Goal: Task Accomplishment & Management: Use online tool/utility

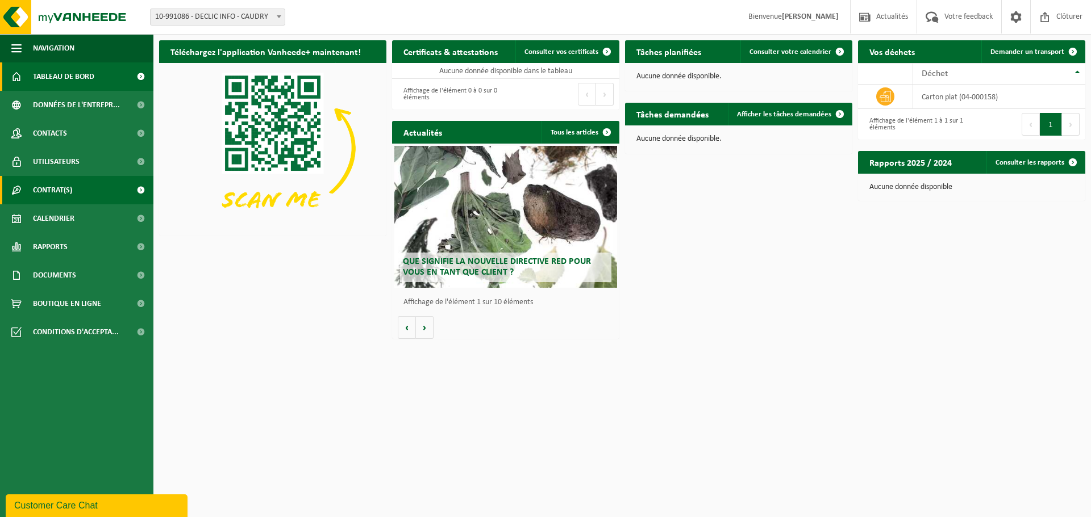
click at [143, 190] on span at bounding box center [141, 190] width 26 height 28
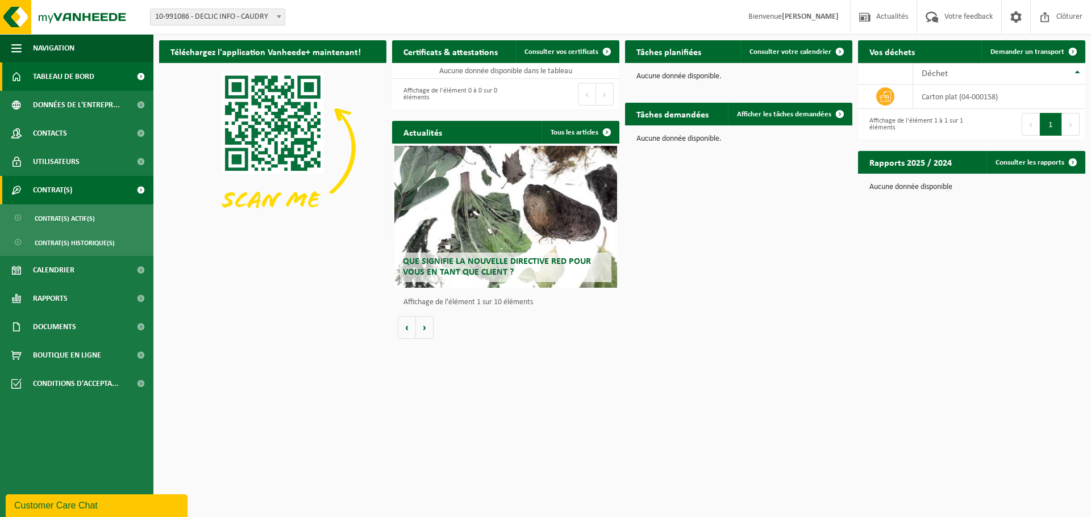
click at [143, 190] on span at bounding box center [141, 190] width 26 height 28
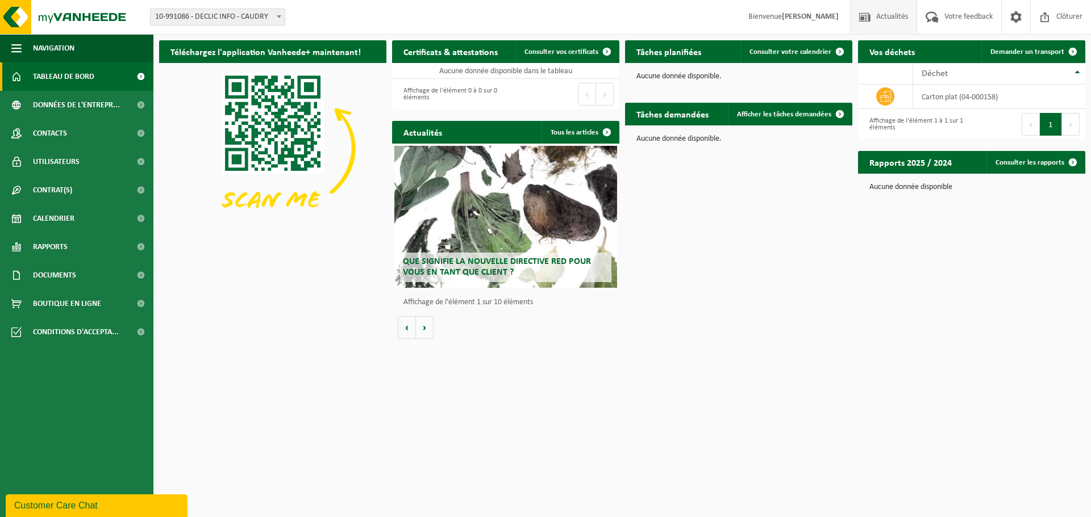
click at [864, 22] on span at bounding box center [864, 17] width 17 height 34
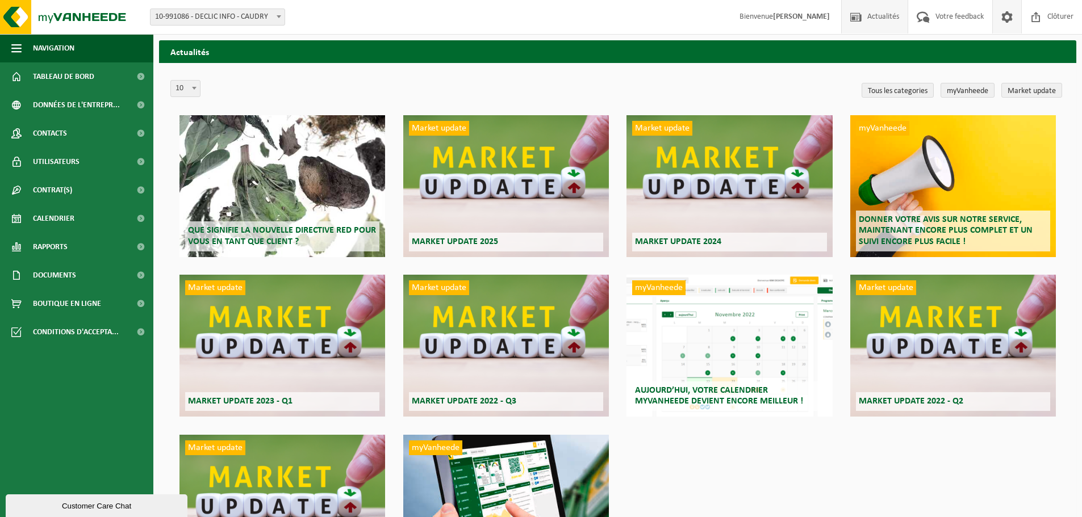
click at [1001, 19] on span at bounding box center [1006, 17] width 17 height 34
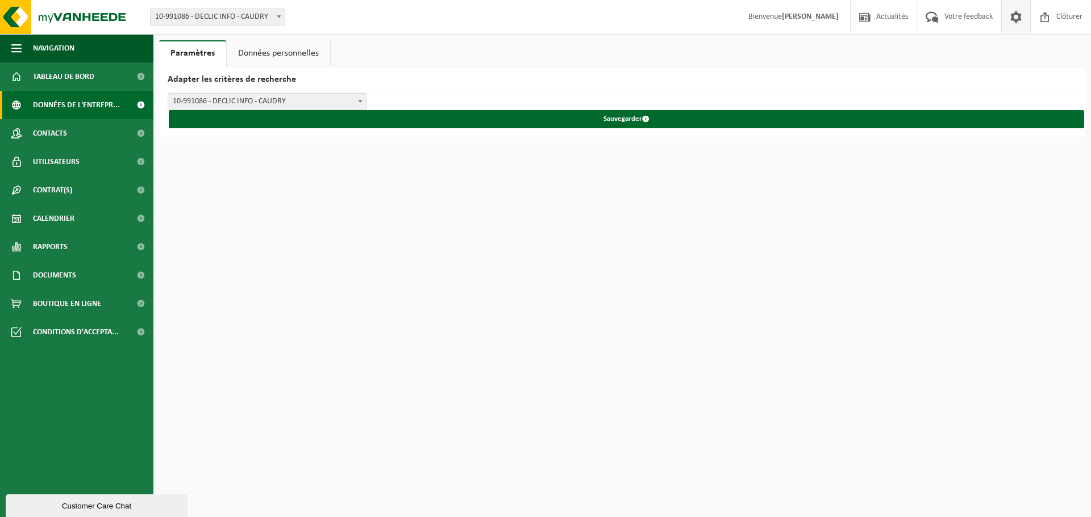
click at [82, 99] on span "Données de l'entrepr..." at bounding box center [76, 105] width 87 height 28
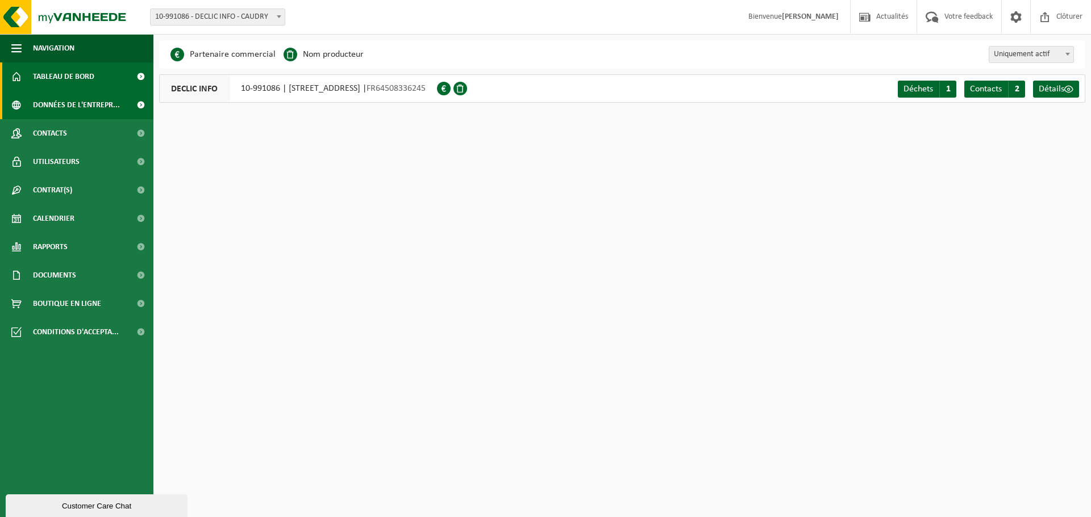
click at [65, 70] on span "Tableau de bord" at bounding box center [63, 76] width 61 height 28
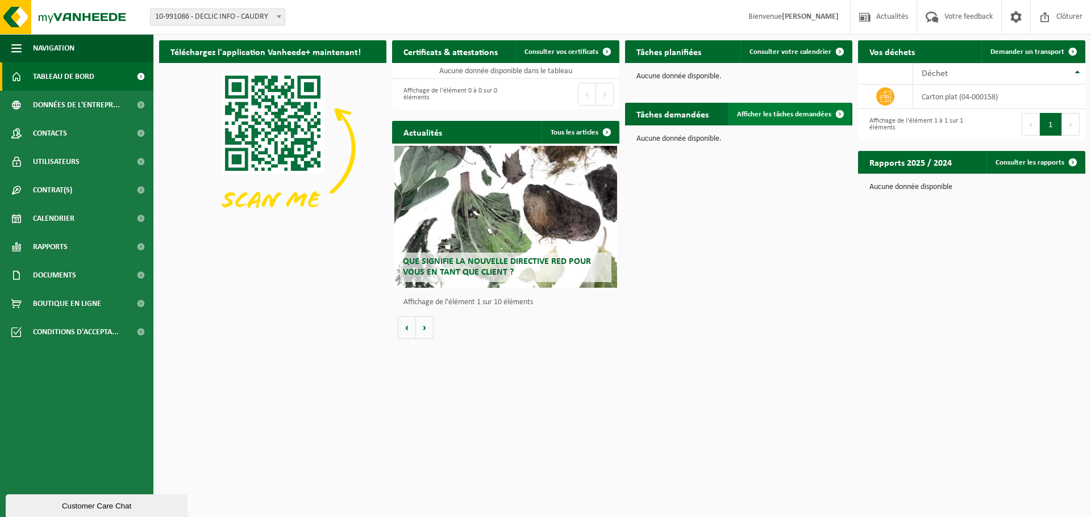
click at [791, 119] on link "Afficher les tâches demandées" at bounding box center [789, 114] width 123 height 23
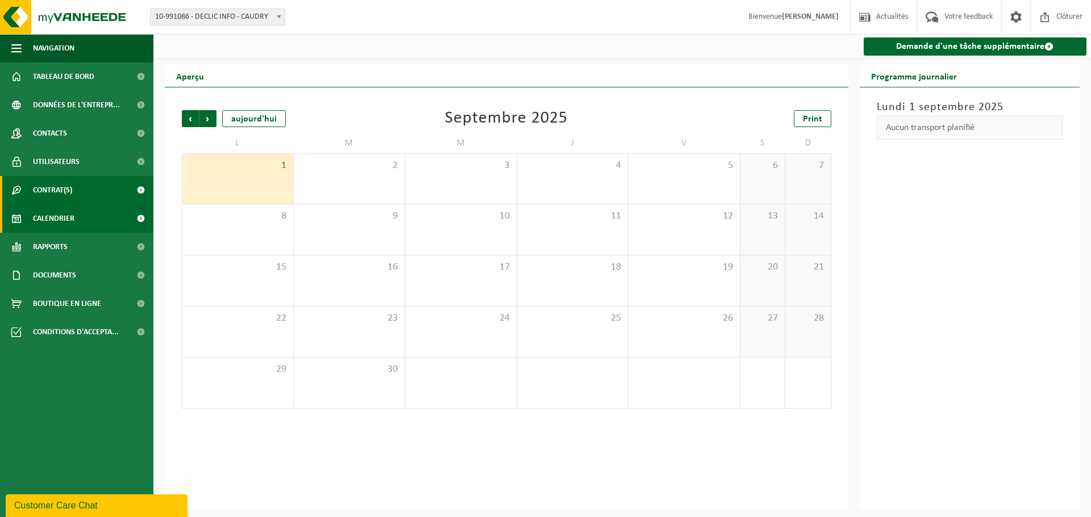
click at [64, 197] on span "Contrat(s)" at bounding box center [52, 190] width 39 height 28
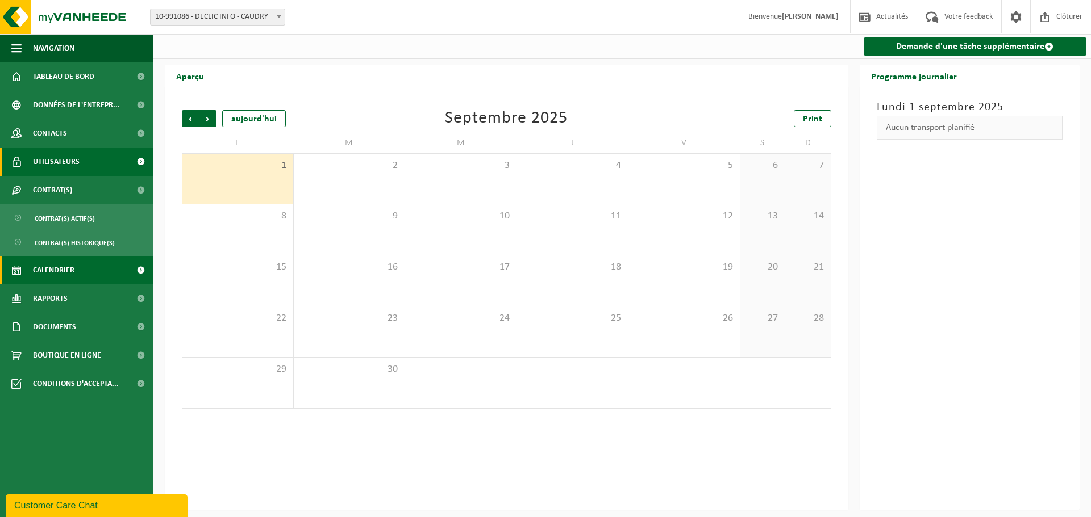
click at [66, 170] on span "Utilisateurs" at bounding box center [56, 162] width 47 height 28
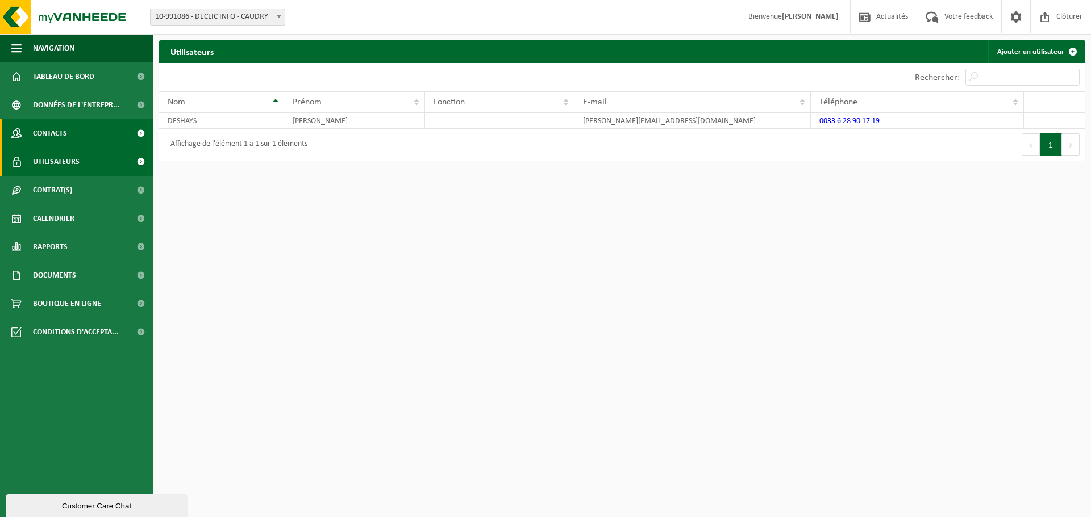
click at [62, 136] on span "Contacts" at bounding box center [50, 133] width 34 height 28
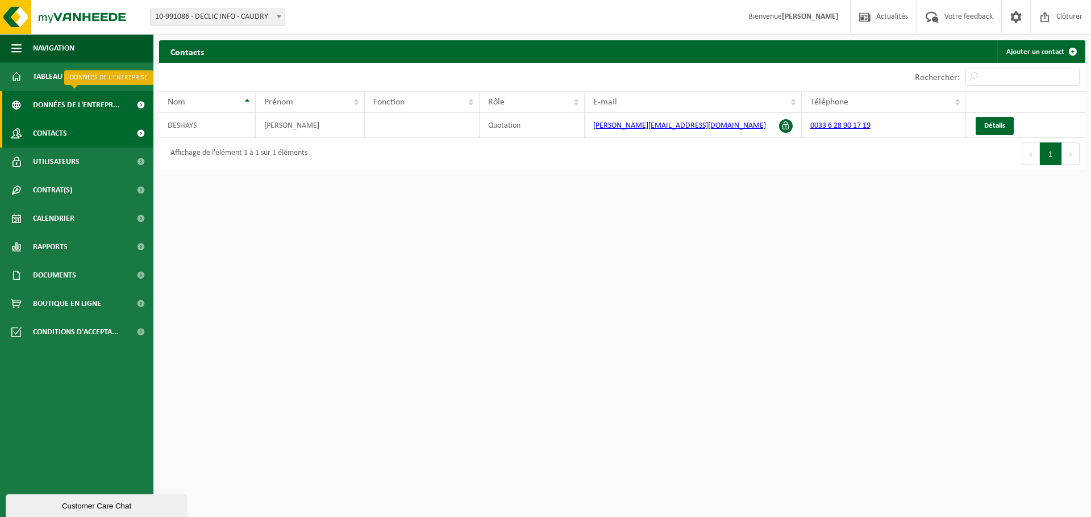
click at [52, 99] on span "Données de l'entrepr..." at bounding box center [76, 105] width 87 height 28
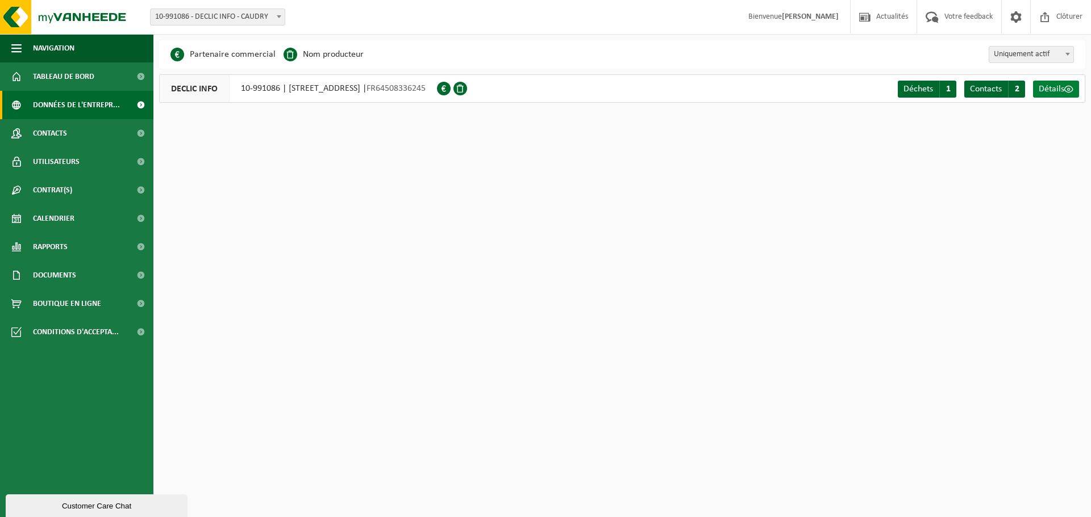
click at [1072, 93] on span at bounding box center [1068, 89] width 9 height 9
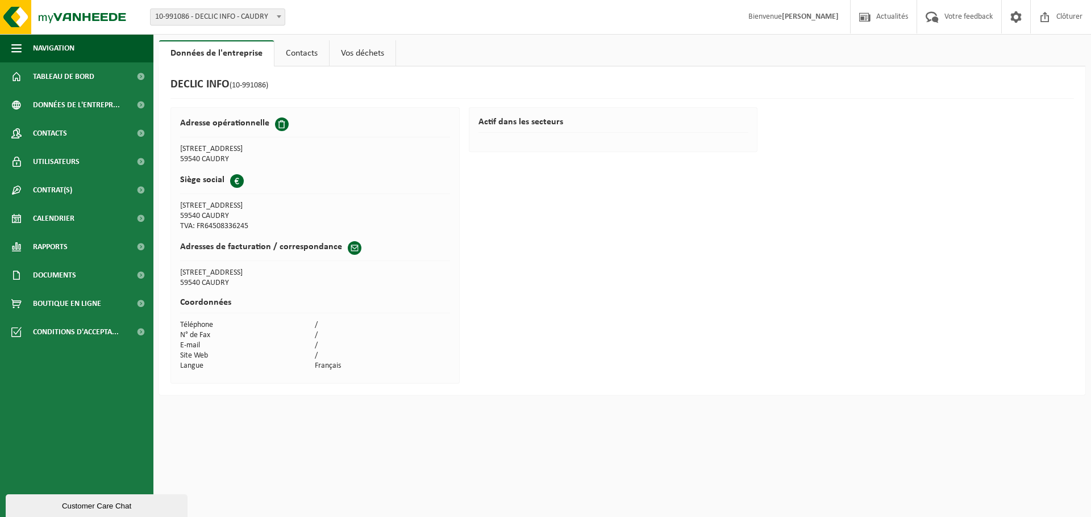
click at [357, 55] on link "Vos déchets" at bounding box center [362, 53] width 66 height 26
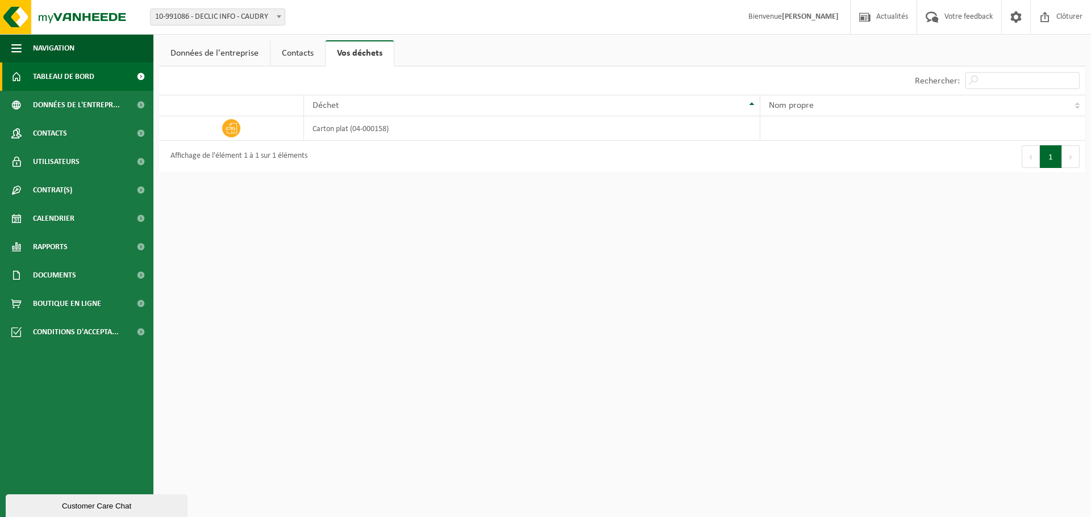
click at [139, 85] on span at bounding box center [141, 76] width 26 height 28
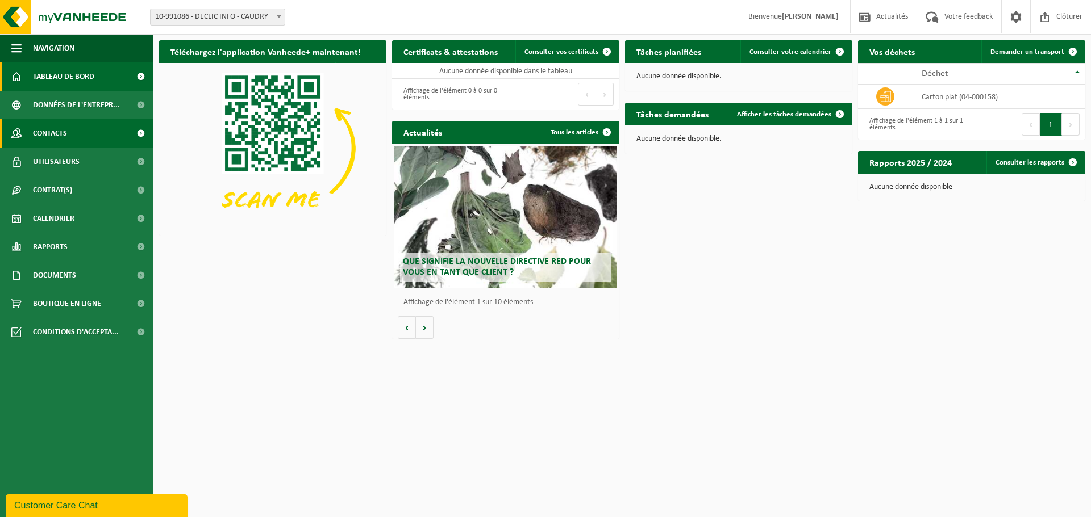
click at [87, 132] on link "Contacts" at bounding box center [76, 133] width 153 height 28
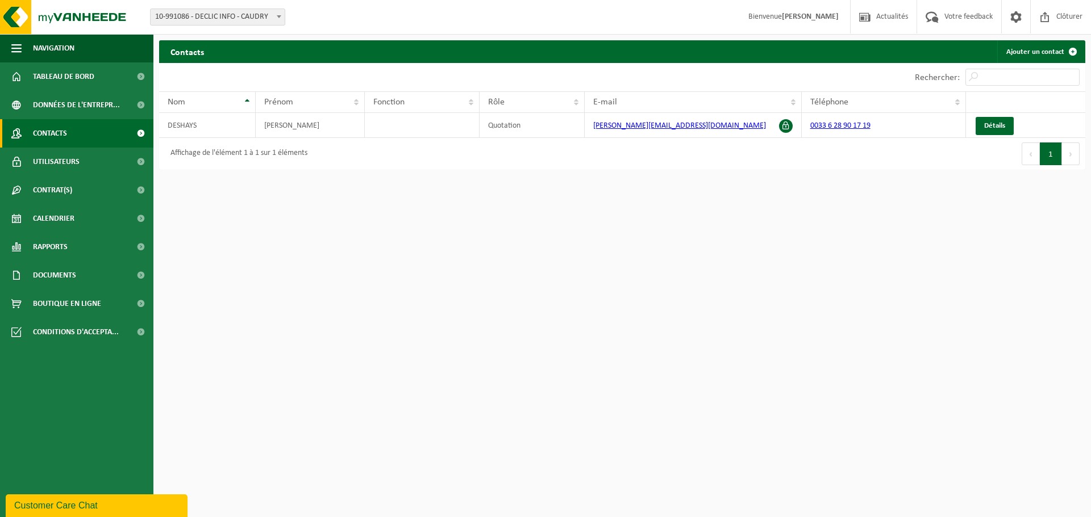
click at [139, 132] on span at bounding box center [141, 133] width 26 height 28
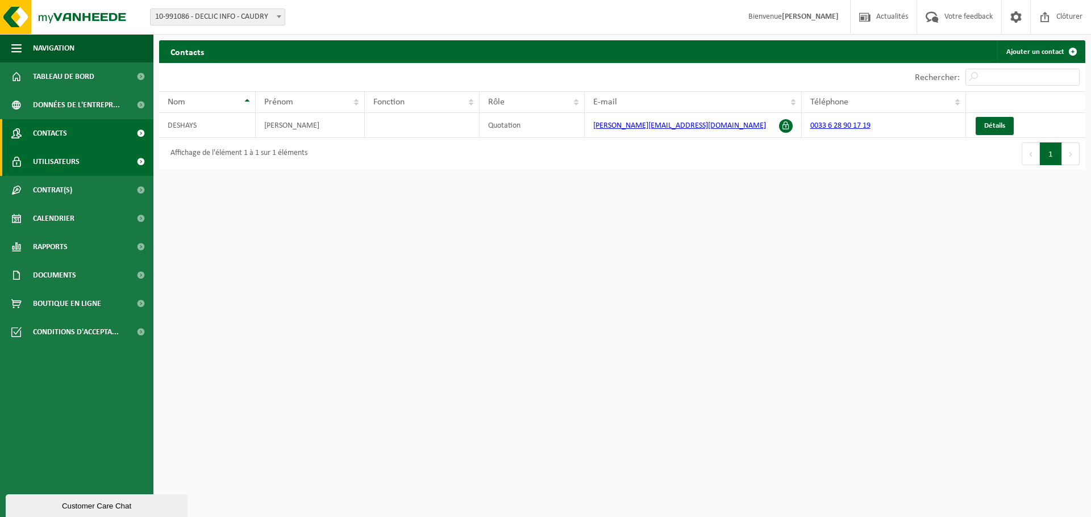
click at [112, 153] on link "Utilisateurs" at bounding box center [76, 162] width 153 height 28
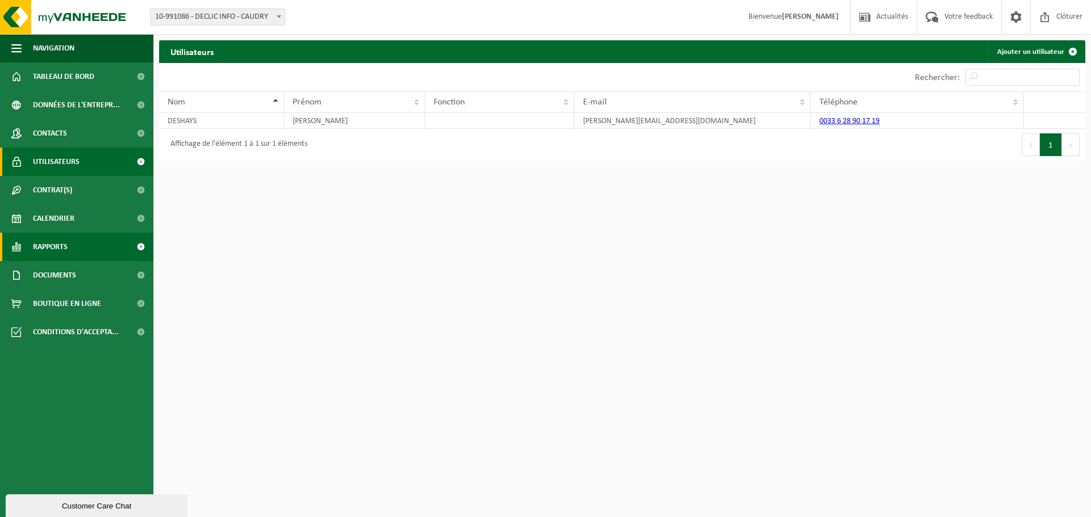
click at [83, 245] on link "Rapports" at bounding box center [76, 247] width 153 height 28
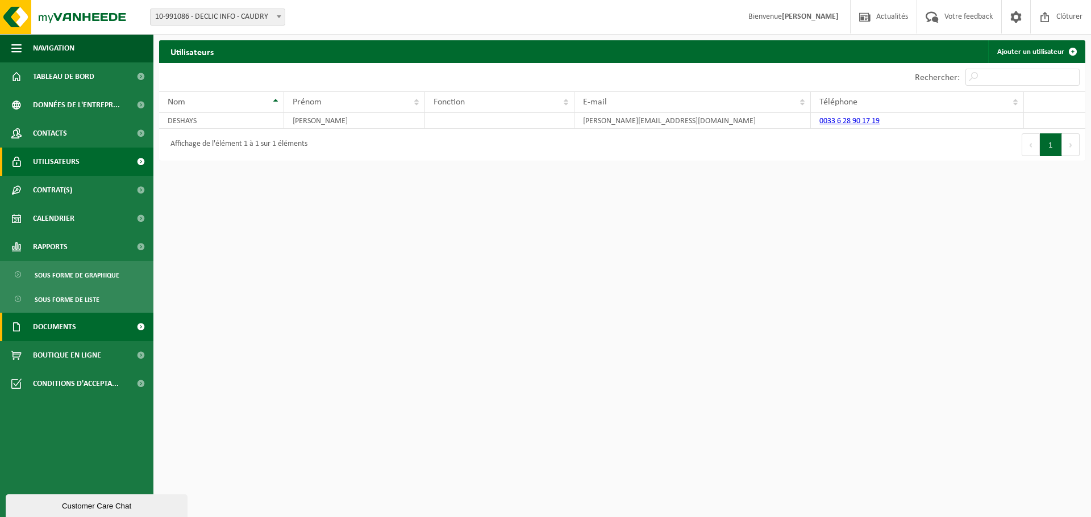
click at [77, 323] on link "Documents" at bounding box center [76, 327] width 153 height 28
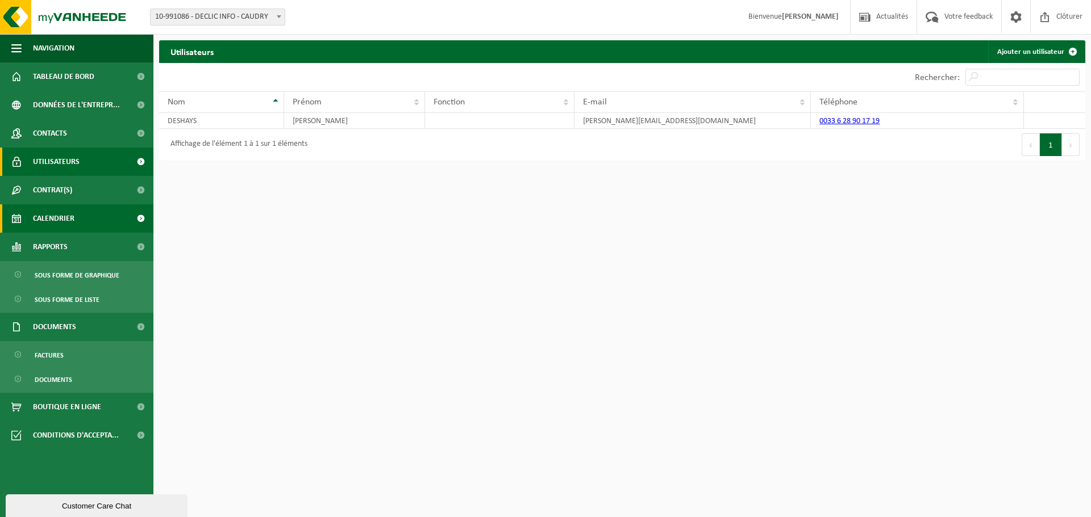
click at [77, 215] on link "Calendrier" at bounding box center [76, 218] width 153 height 28
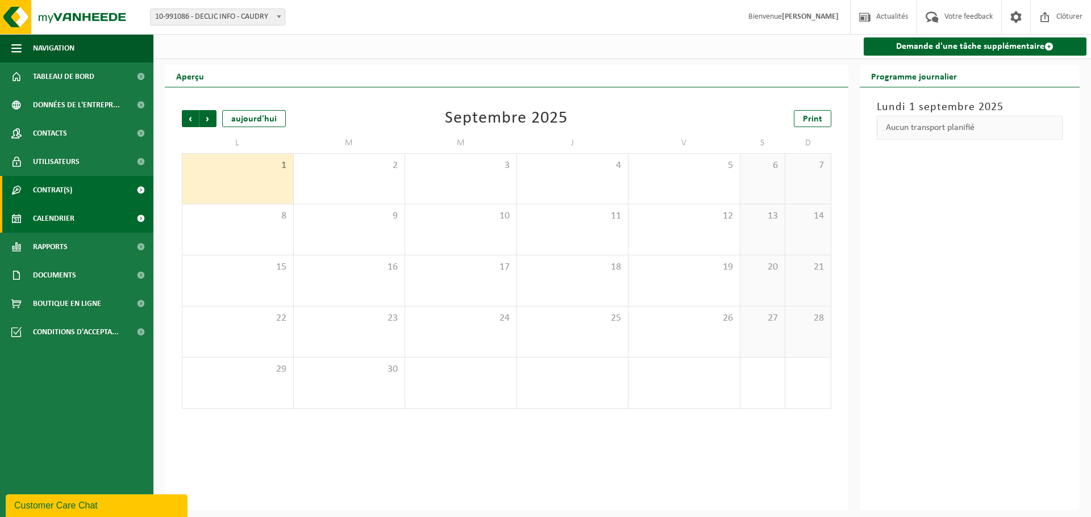
click at [100, 185] on link "Contrat(s)" at bounding box center [76, 190] width 153 height 28
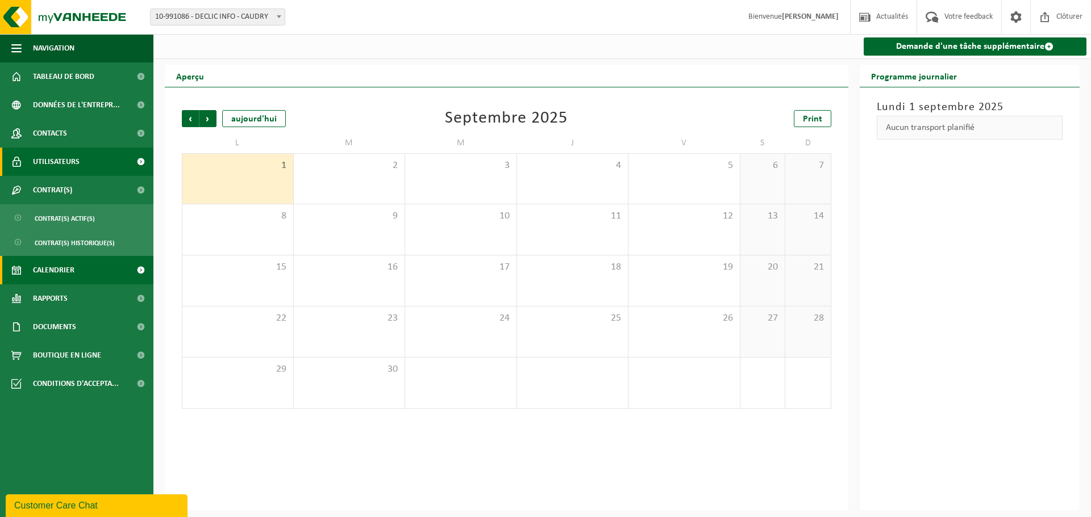
click at [102, 156] on link "Utilisateurs" at bounding box center [76, 162] width 153 height 28
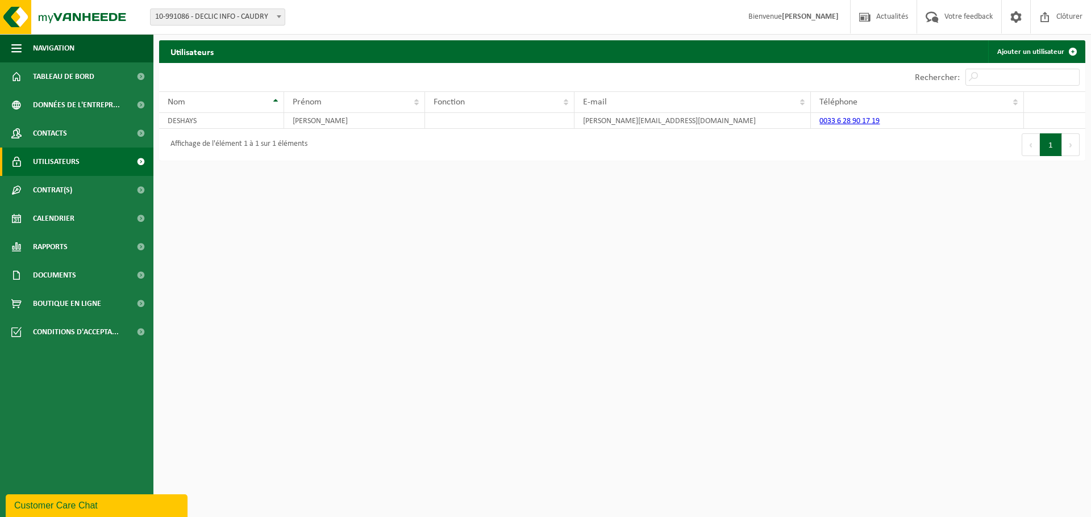
drag, startPoint x: 406, startPoint y: 353, endPoint x: 310, endPoint y: 264, distance: 131.0
click at [406, 345] on html "Site: 10-991086 - DECLIC INFO - CAUDRY 10-991086 - DECLIC INFO - CAUDRY Bienven…" at bounding box center [545, 258] width 1091 height 517
click at [85, 70] on span "Tableau de bord" at bounding box center [63, 76] width 61 height 28
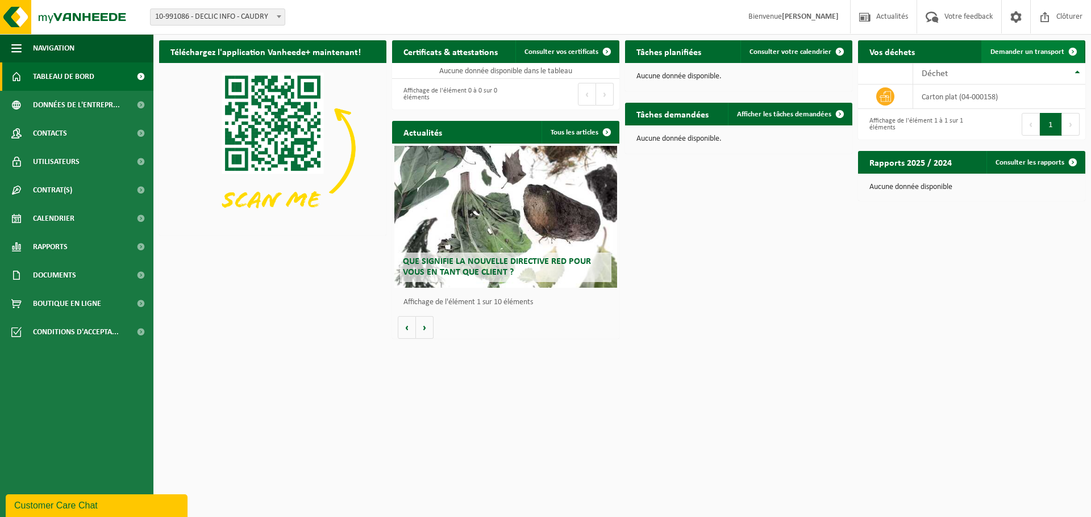
click at [1036, 57] on link "Demander un transport" at bounding box center [1032, 51] width 103 height 23
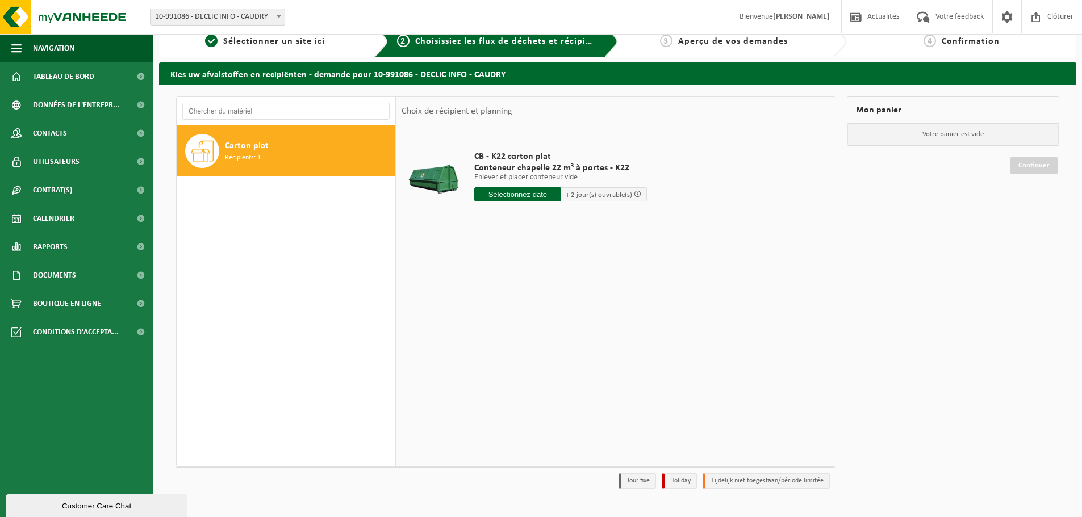
scroll to position [37, 0]
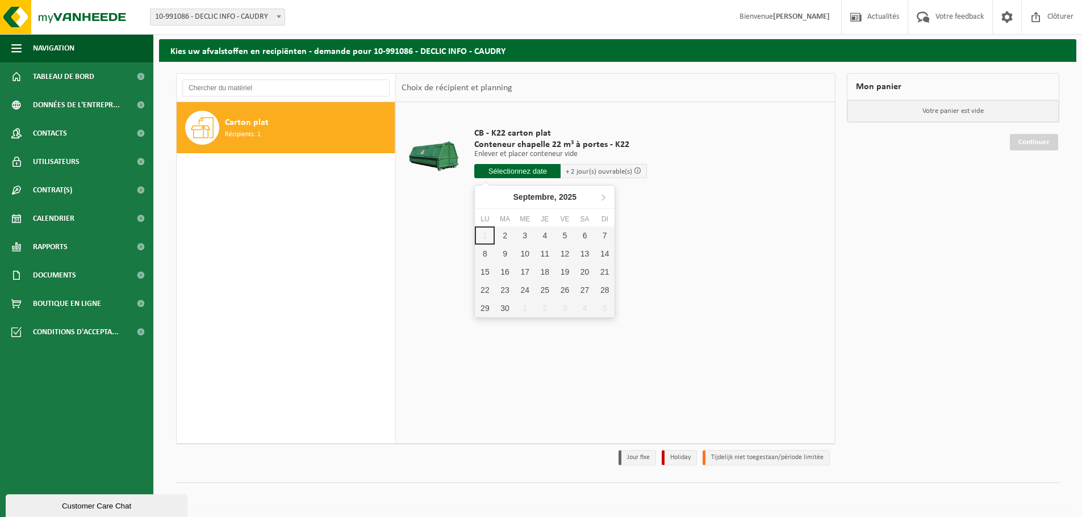
click at [543, 166] on input "text" at bounding box center [517, 171] width 86 height 14
click at [94, 73] on span "Tableau de bord" at bounding box center [63, 76] width 61 height 28
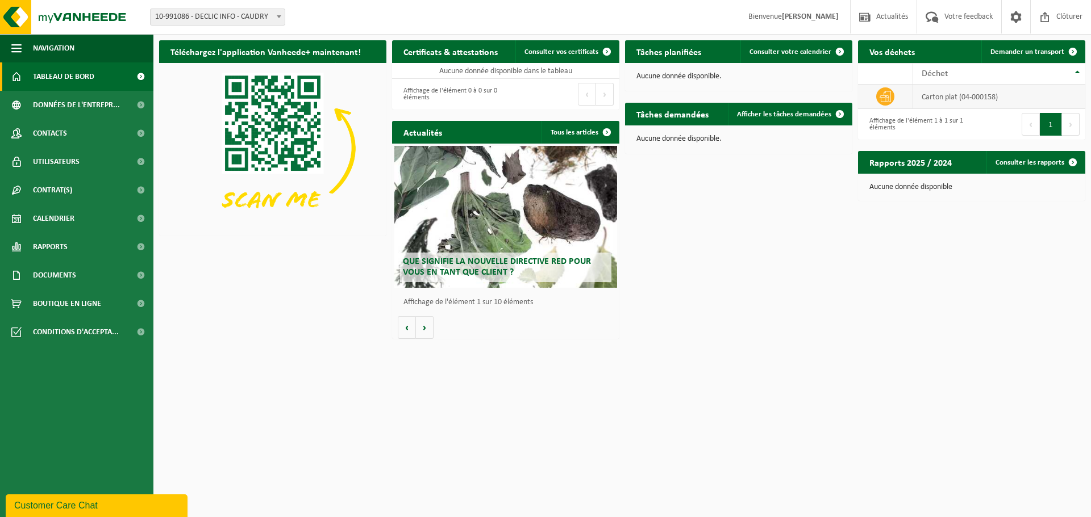
click at [886, 101] on icon at bounding box center [884, 96] width 11 height 11
click at [963, 99] on td "carton plat (04-000158)" at bounding box center [999, 97] width 172 height 24
click at [976, 99] on td "carton plat (04-000158)" at bounding box center [999, 97] width 172 height 24
click at [1069, 121] on button "Suivant" at bounding box center [1071, 124] width 18 height 23
click at [1039, 59] on link "Demander un transport" at bounding box center [1032, 51] width 103 height 23
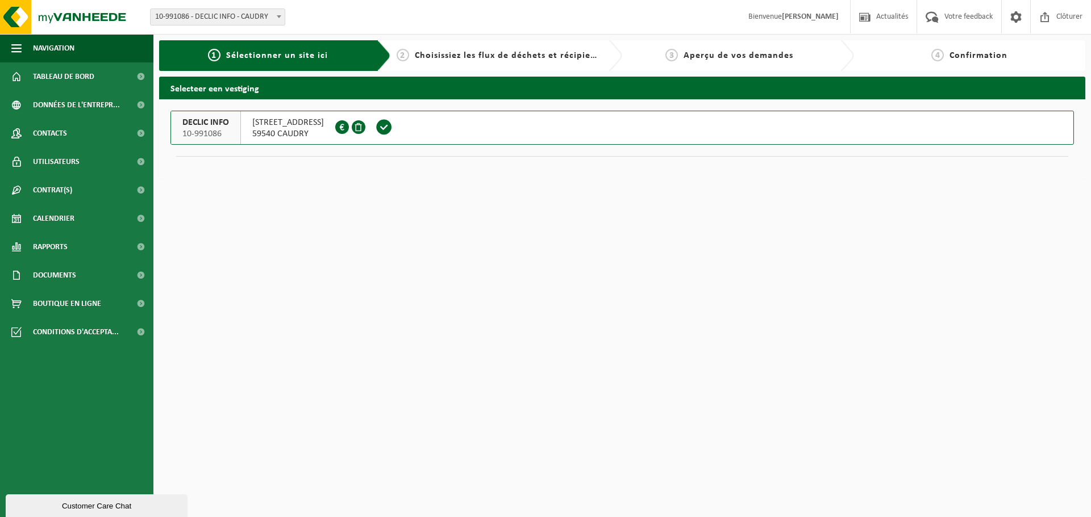
click at [306, 123] on span "[STREET_ADDRESS]" at bounding box center [288, 122] width 72 height 11
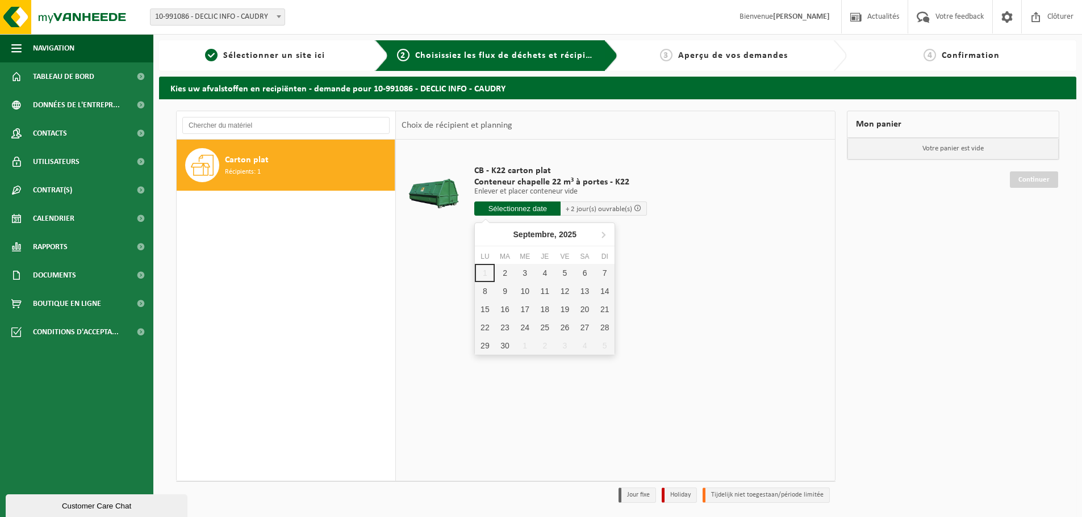
click at [550, 209] on input "text" at bounding box center [517, 209] width 86 height 14
click at [510, 271] on div "2" at bounding box center [505, 273] width 20 height 18
type input "à partir de 2025-09-02"
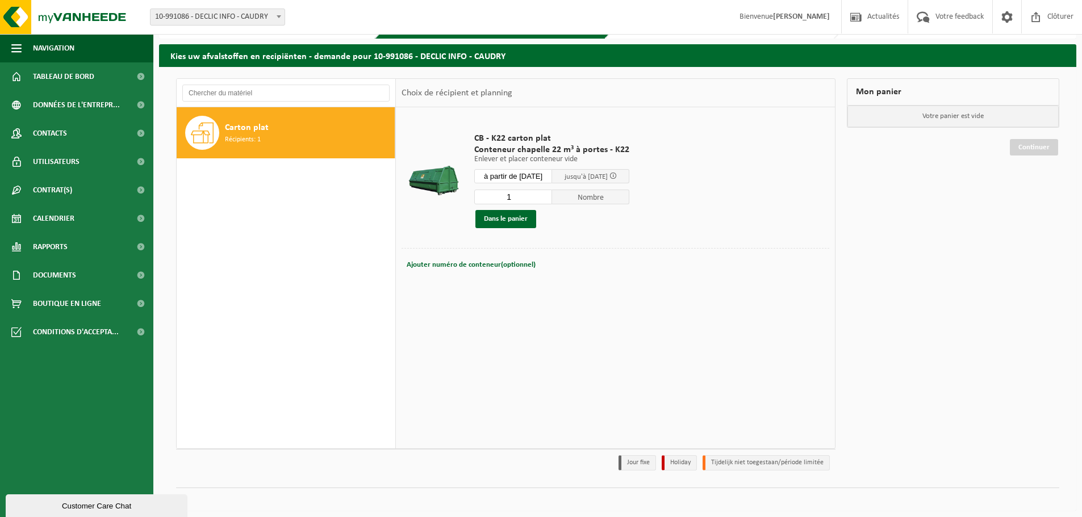
scroll to position [37, 0]
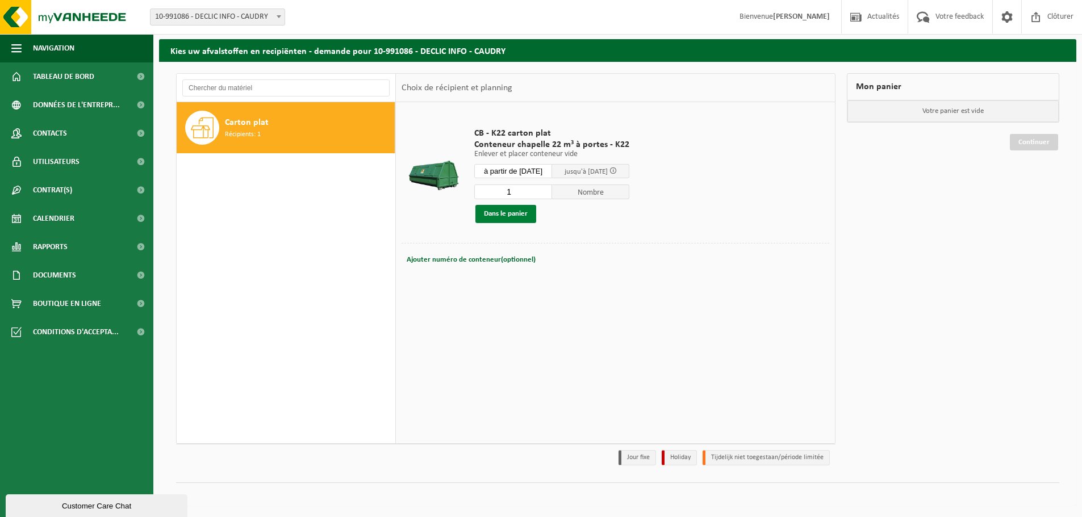
click at [477, 218] on button "Dans le panier" at bounding box center [505, 214] width 61 height 18
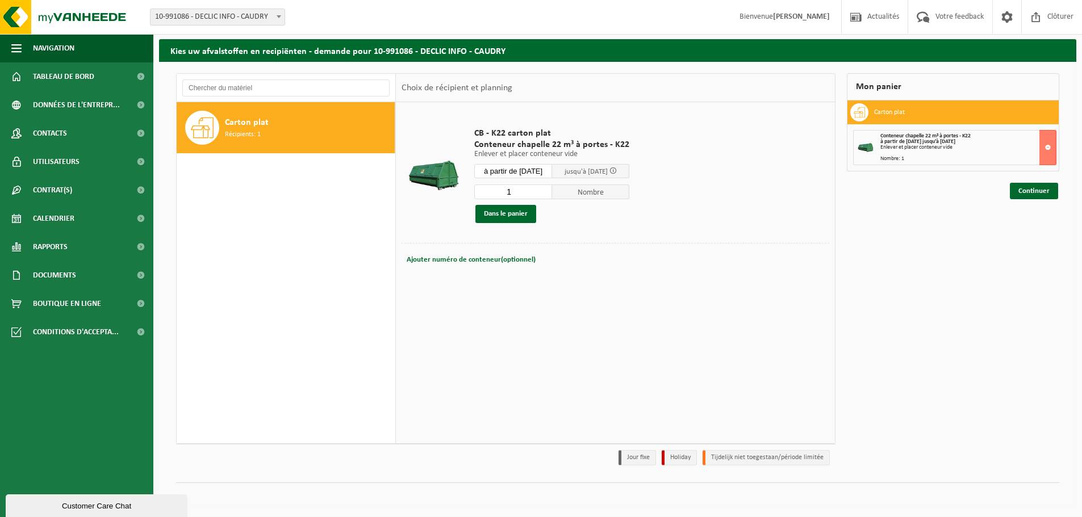
click at [945, 228] on div "Mon panier Carton plat Conteneur chapelle 22 m³ à portes - K22 à partir de 2025…" at bounding box center [953, 272] width 224 height 398
click at [1027, 189] on link "Continuer" at bounding box center [1034, 191] width 48 height 16
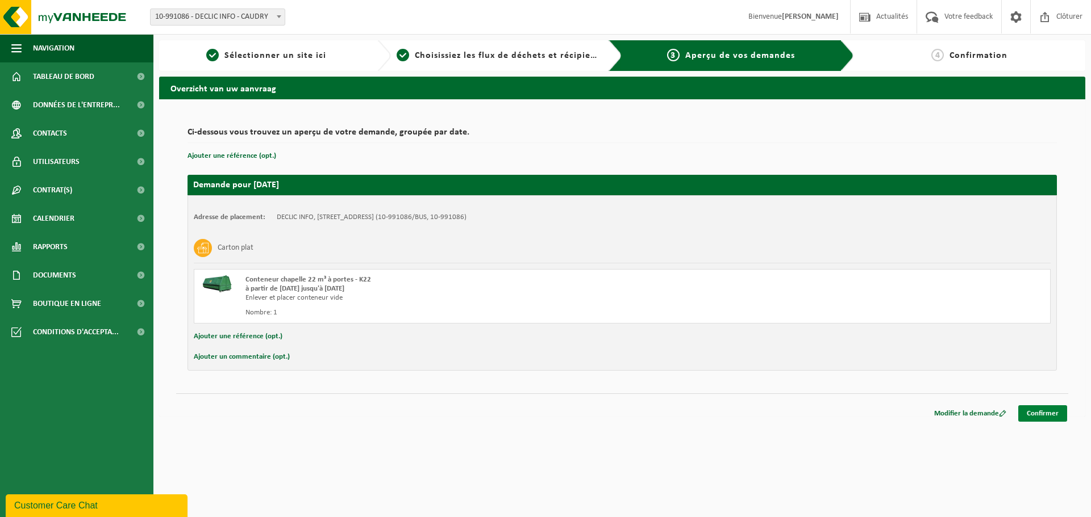
click at [1033, 413] on link "Confirmer" at bounding box center [1042, 414] width 49 height 16
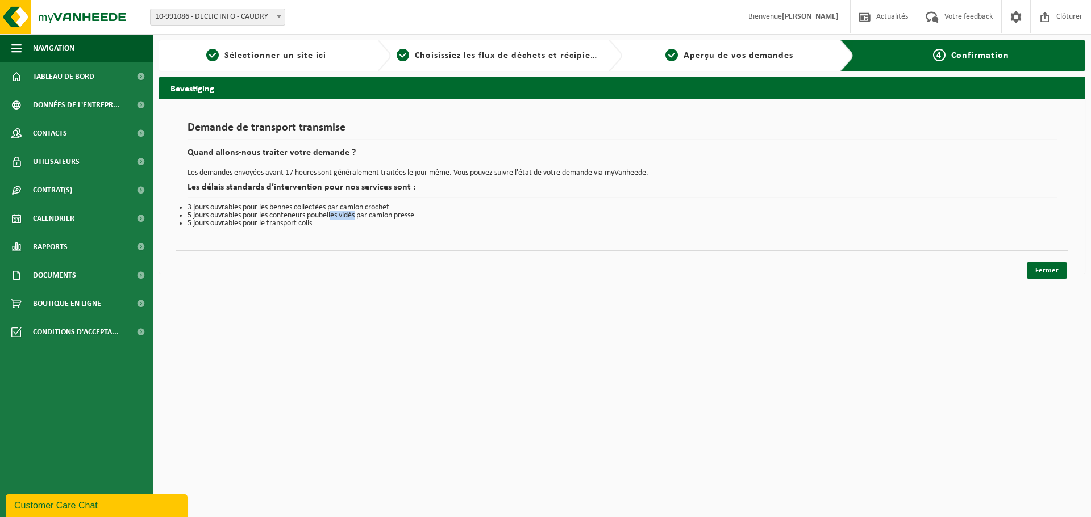
drag, startPoint x: 335, startPoint y: 215, endPoint x: 357, endPoint y: 215, distance: 22.2
click at [360, 215] on li "5 jours ouvrables pour les conteneurs poubelles vidés par camion presse" at bounding box center [621, 216] width 869 height 8
drag, startPoint x: 208, startPoint y: 218, endPoint x: 383, endPoint y: 222, distance: 175.0
click at [383, 222] on ul "3 jours ouvrables pour les bennes collectées par camion crochet 5 jours ouvrabl…" at bounding box center [621, 216] width 869 height 24
click at [300, 227] on li "5 jours ouvrables pour le transport colis" at bounding box center [621, 224] width 869 height 8
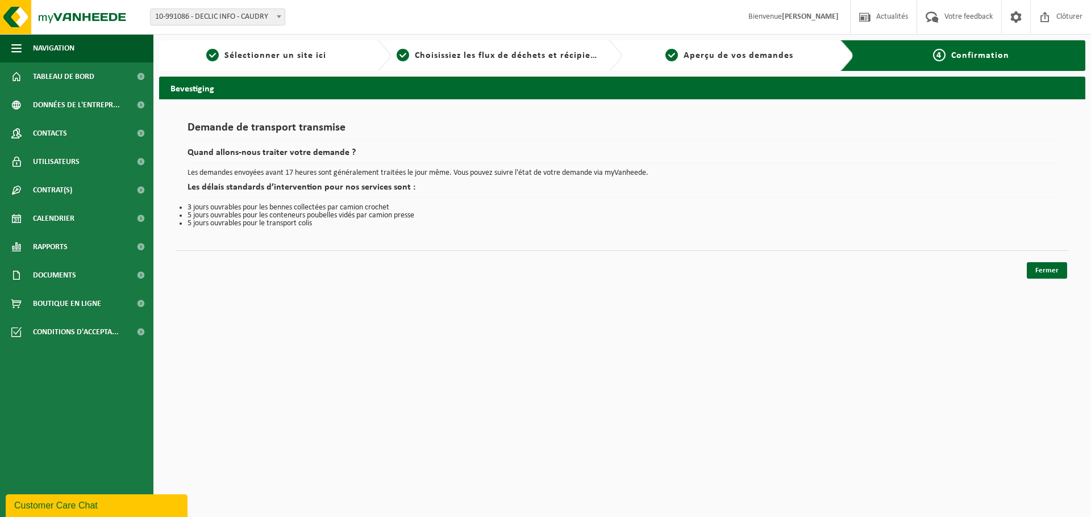
click at [931, 240] on div "Demande de transport transmise Quand allons-nous traiter votre demande ? Les de…" at bounding box center [622, 186] width 926 height 174
click at [1057, 271] on link "Fermer" at bounding box center [1046, 270] width 40 height 16
